Goal: Information Seeking & Learning: Learn about a topic

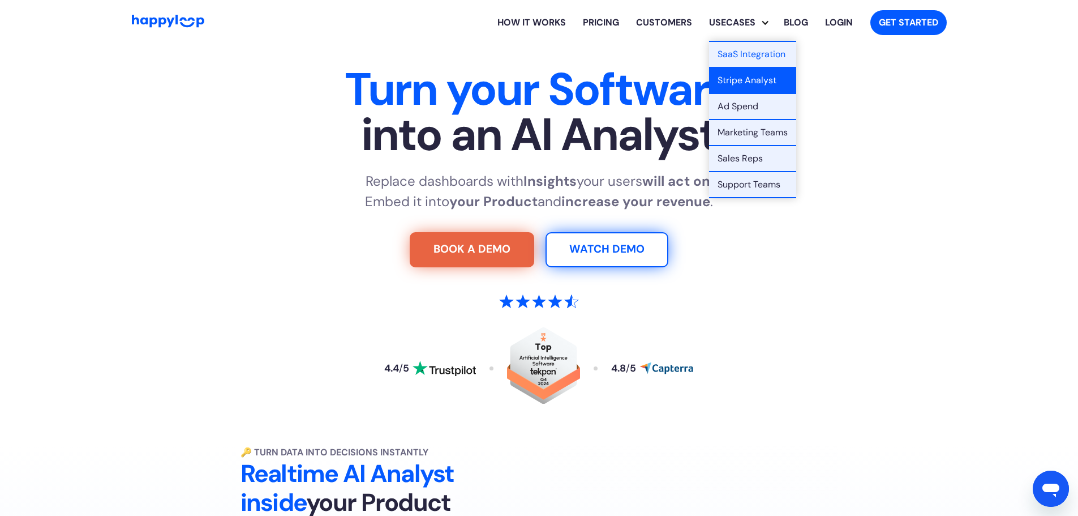
click at [735, 78] on link "Stripe Analyst" at bounding box center [752, 81] width 87 height 26
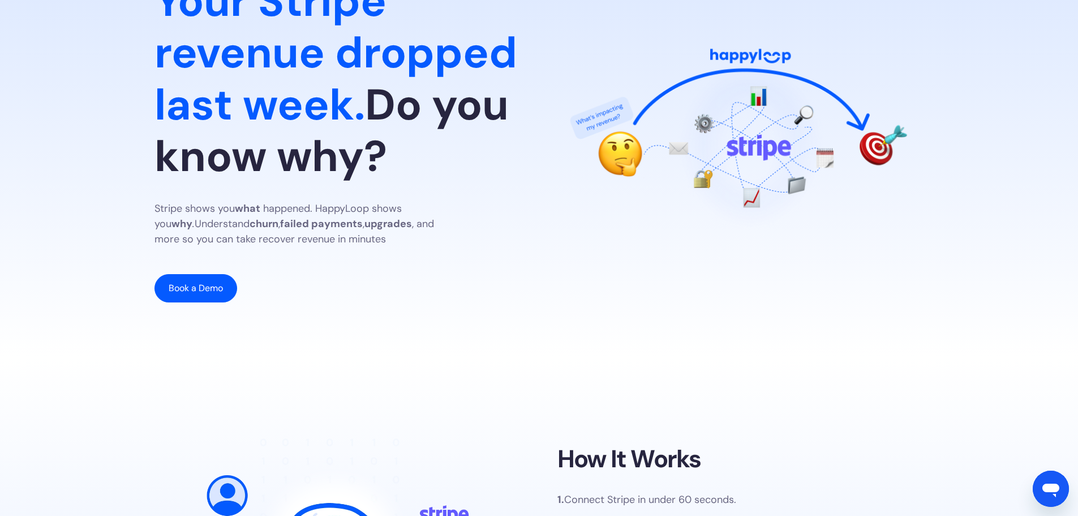
scroll to position [170, 0]
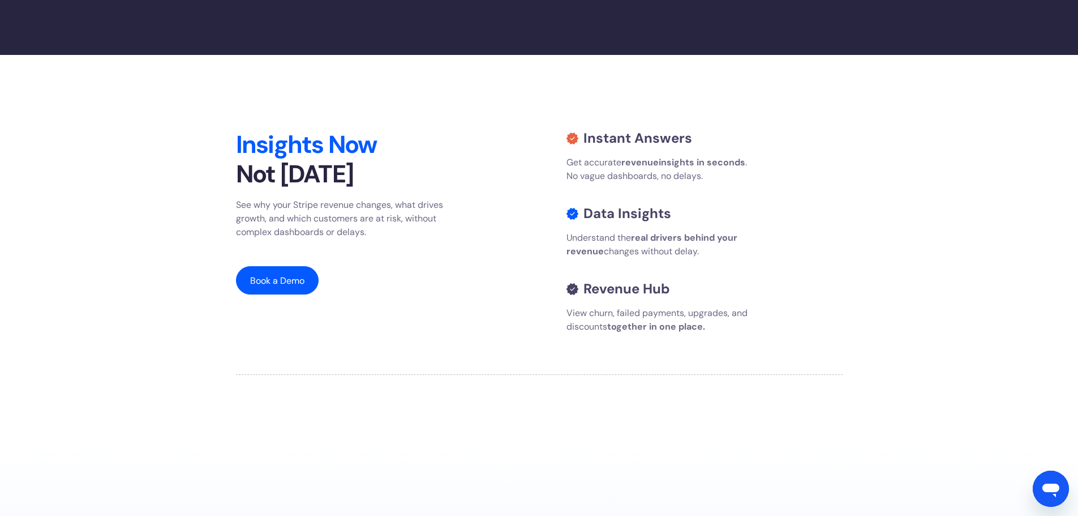
scroll to position [0, 0]
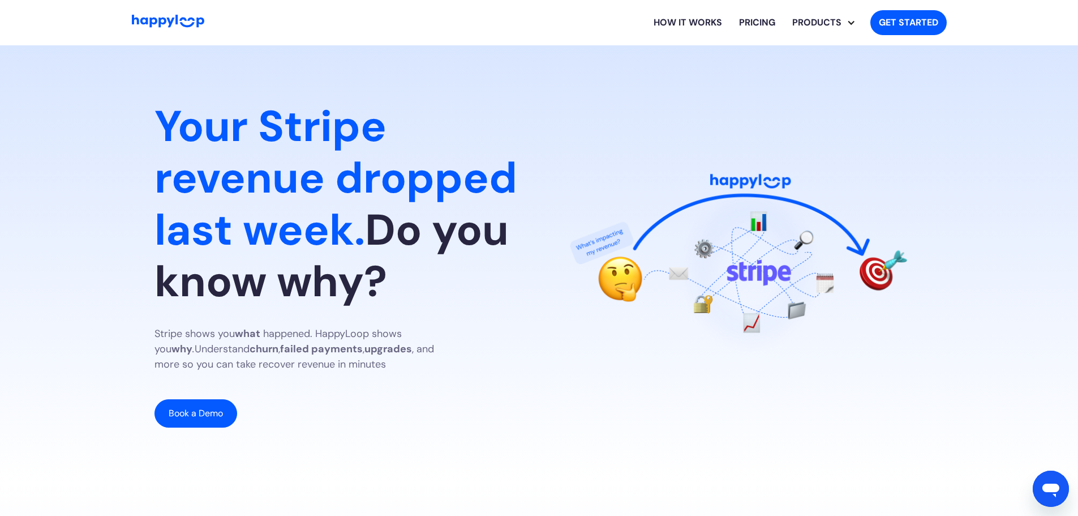
drag, startPoint x: 388, startPoint y: 302, endPoint x: 404, endPoint y: 70, distance: 233.2
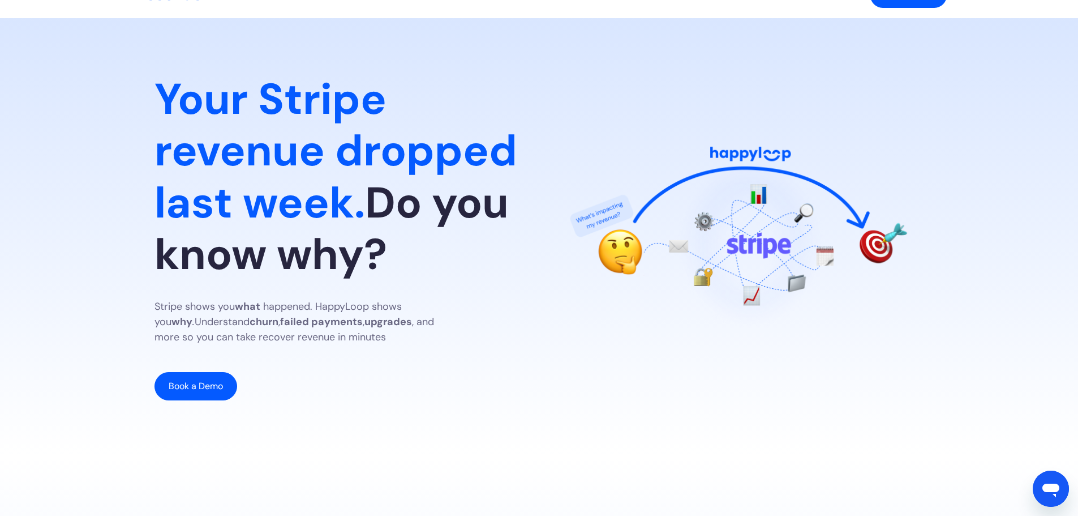
scroll to position [340, 0]
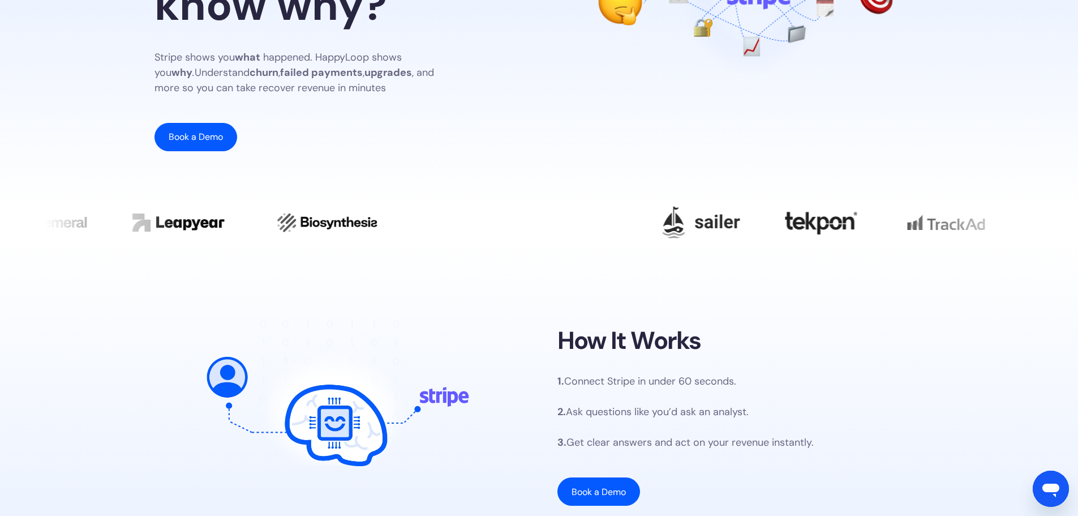
scroll to position [146, 0]
